Goal: Task Accomplishment & Management: Manage account settings

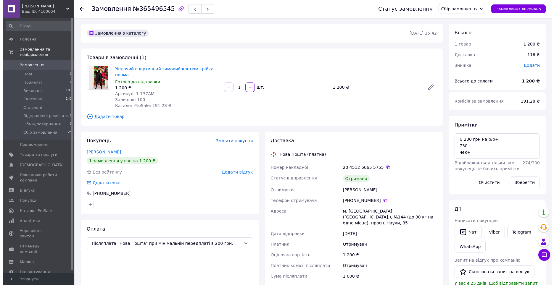
scroll to position [28, 0]
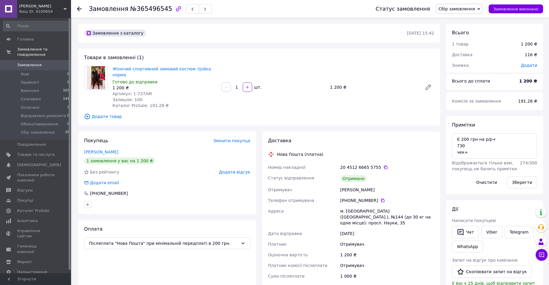
click at [79, 9] on use at bounding box center [79, 9] width 5 height 5
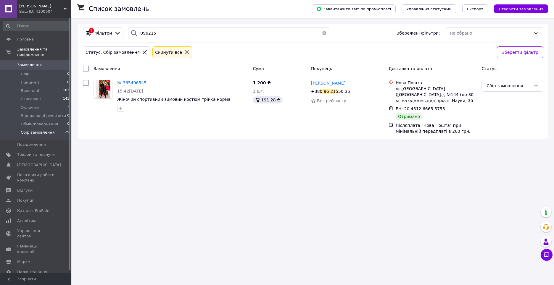
click at [185, 52] on icon at bounding box center [187, 52] width 4 height 4
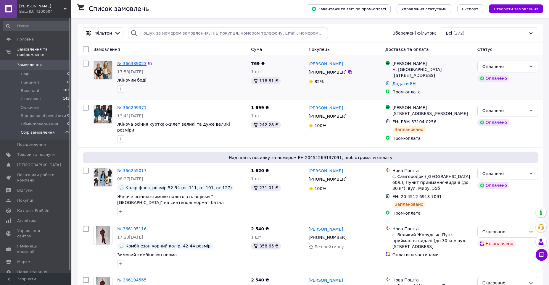
click at [134, 65] on link "№ 366339023" at bounding box center [131, 63] width 29 height 5
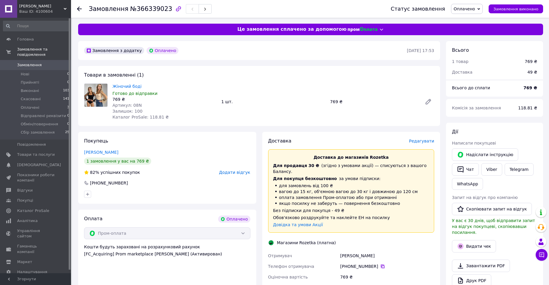
click at [380, 264] on icon at bounding box center [382, 266] width 5 height 5
click at [124, 85] on link "Жіночий боді" at bounding box center [126, 86] width 29 height 5
click at [106, 155] on link "[PERSON_NAME]" at bounding box center [101, 152] width 34 height 5
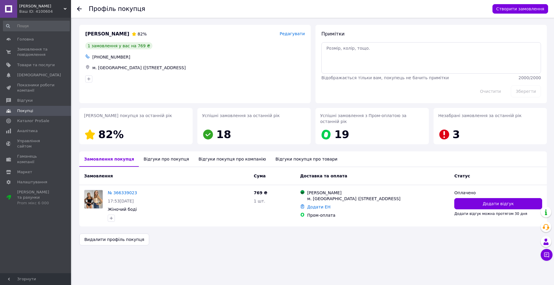
click at [201, 155] on div "Відгуки покупця про компанію" at bounding box center [232, 159] width 77 height 15
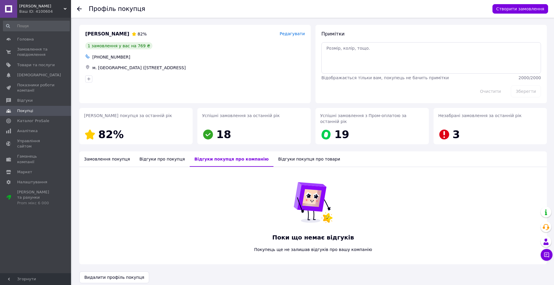
click at [161, 156] on div "Відгуки про покупця" at bounding box center [162, 159] width 55 height 15
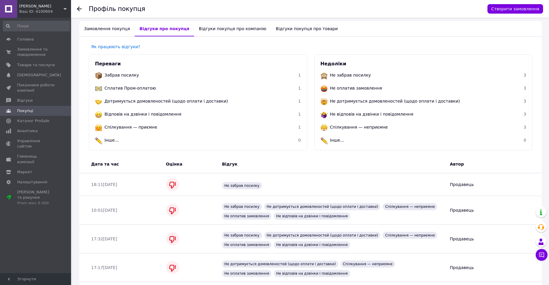
scroll to position [129, 0]
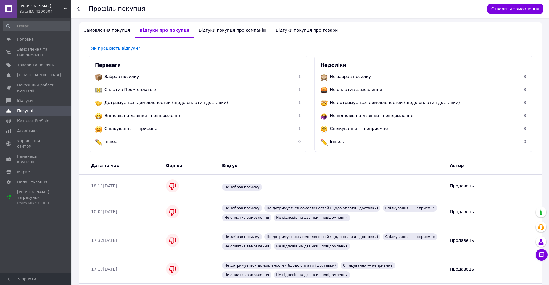
click at [81, 9] on use at bounding box center [79, 9] width 5 height 5
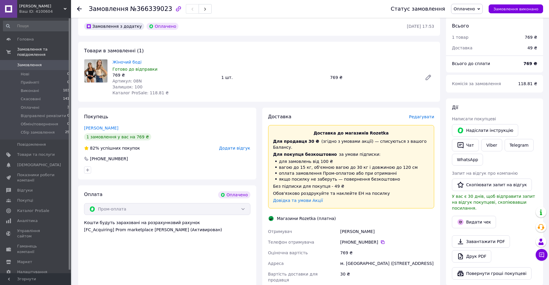
scroll to position [89, 0]
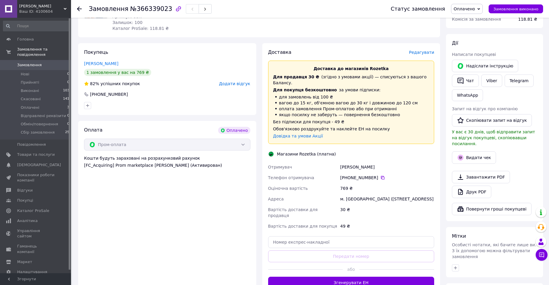
click at [78, 9] on use at bounding box center [79, 9] width 5 height 5
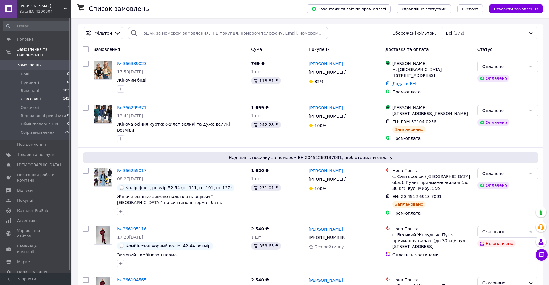
drag, startPoint x: 55, startPoint y: 103, endPoint x: 55, endPoint y: 96, distance: 6.5
click at [55, 104] on li "Оплачені 3" at bounding box center [36, 108] width 73 height 8
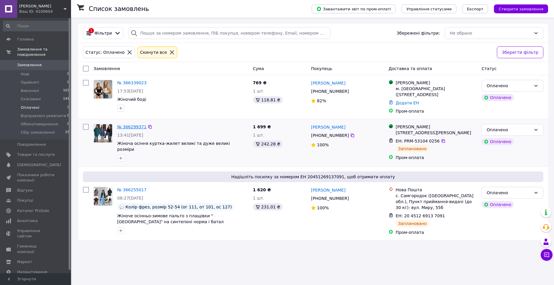
click at [138, 128] on link "№ 366299371" at bounding box center [131, 127] width 29 height 5
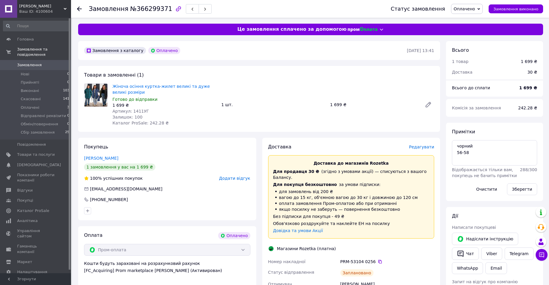
click at [80, 8] on icon at bounding box center [79, 9] width 5 height 5
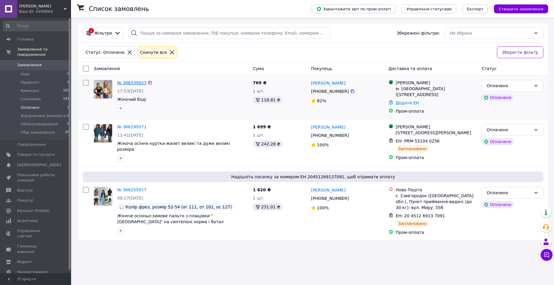
click at [136, 82] on link "№ 366339023" at bounding box center [131, 83] width 29 height 5
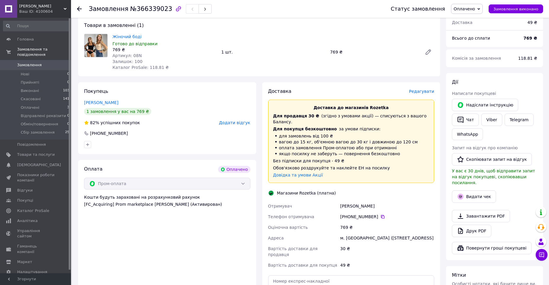
scroll to position [148, 0]
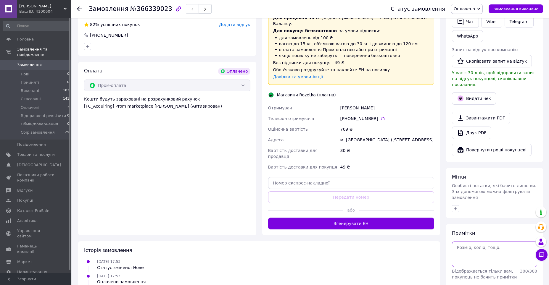
click at [482, 242] on textarea at bounding box center [494, 254] width 85 height 25
type textarea "р.2 чорний"
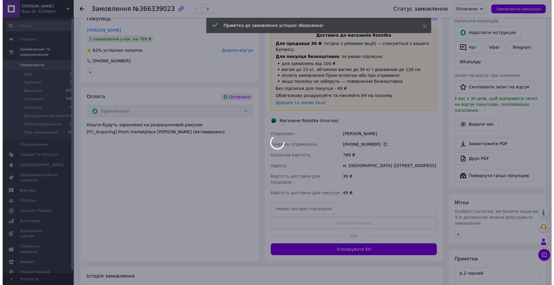
scroll to position [30, 0]
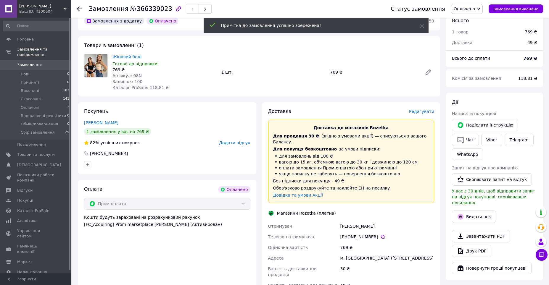
click at [427, 114] on span "Редагувати" at bounding box center [421, 111] width 25 height 5
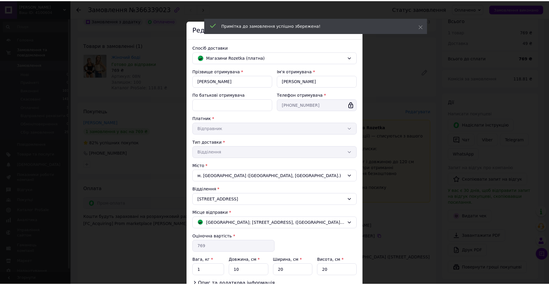
scroll to position [47, 0]
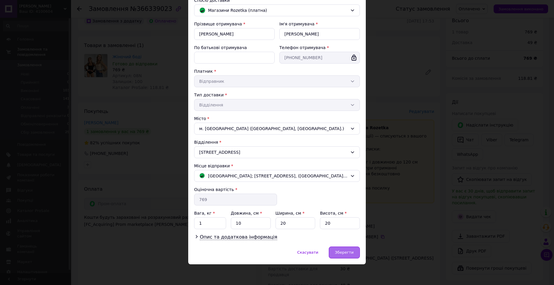
click at [343, 252] on span "Зберегти" at bounding box center [344, 252] width 19 height 4
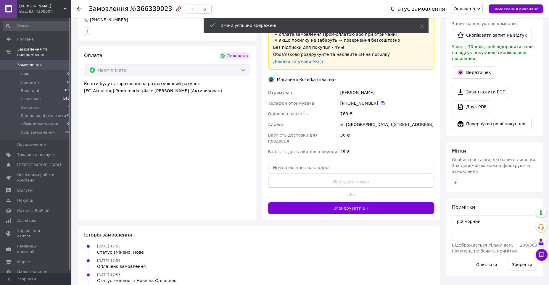
scroll to position [178, 0]
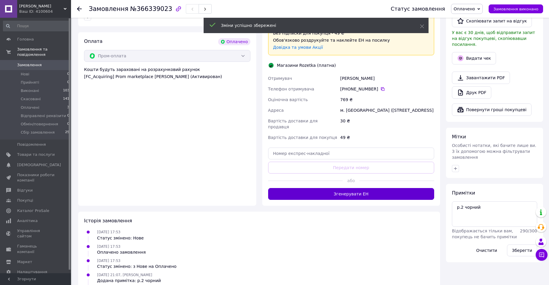
click at [351, 190] on button "Згенерувати ЕН" at bounding box center [351, 194] width 166 height 12
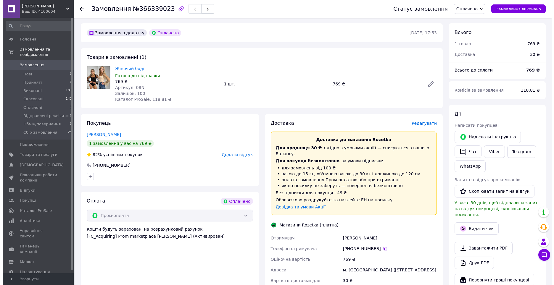
scroll to position [0, 0]
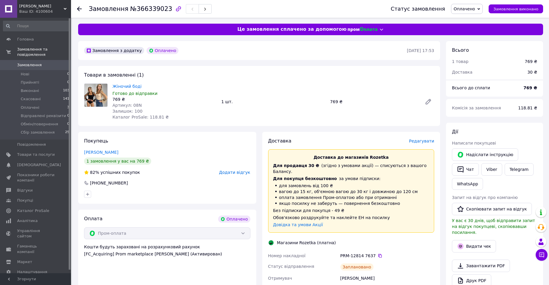
click at [79, 9] on icon at bounding box center [79, 9] width 5 height 5
